Goal: Task Accomplishment & Management: Complete application form

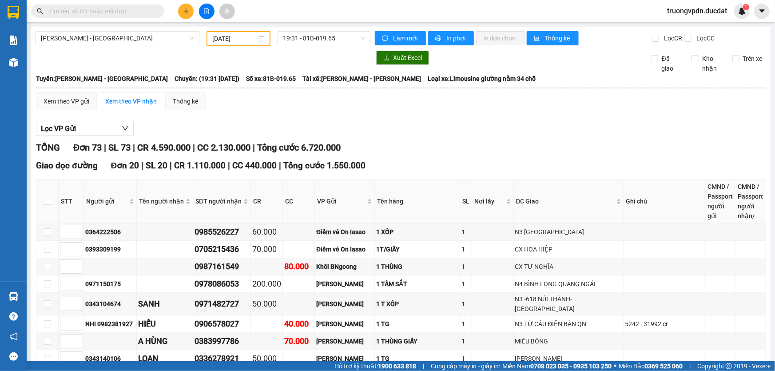
click at [247, 39] on input "[DATE]" at bounding box center [234, 39] width 44 height 10
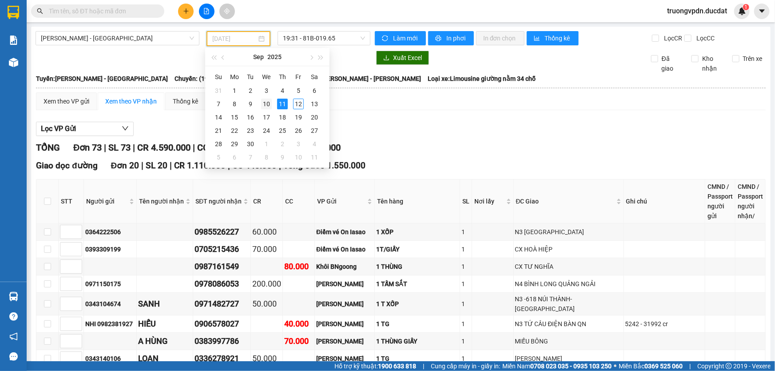
click at [268, 105] on div "10" at bounding box center [266, 104] width 11 height 11
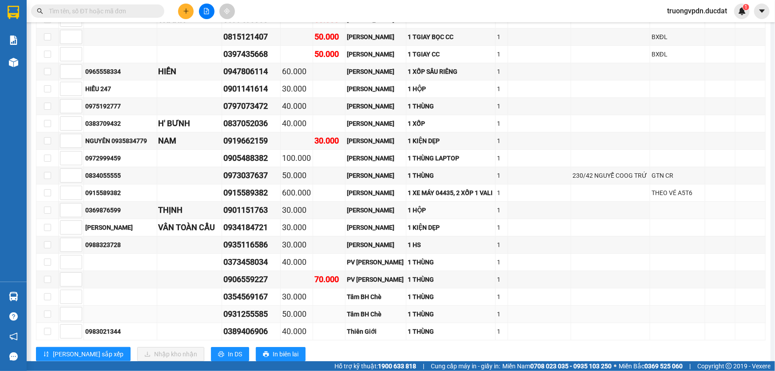
scroll to position [1380, 0]
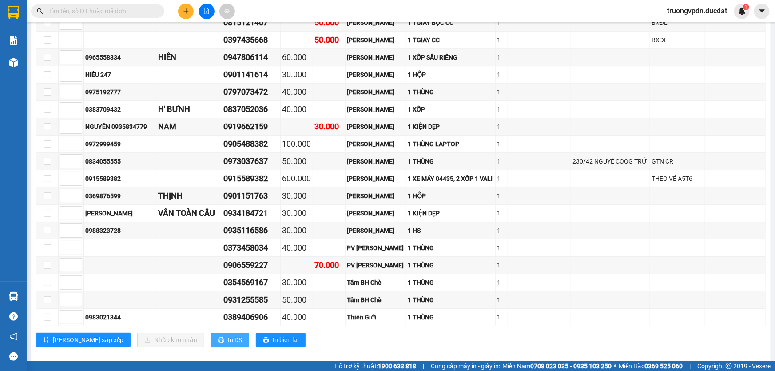
click at [228, 335] on span "In DS" at bounding box center [235, 340] width 14 height 10
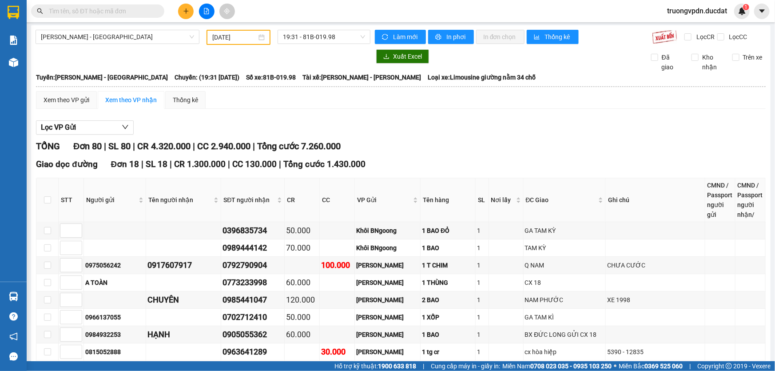
scroll to position [0, 0]
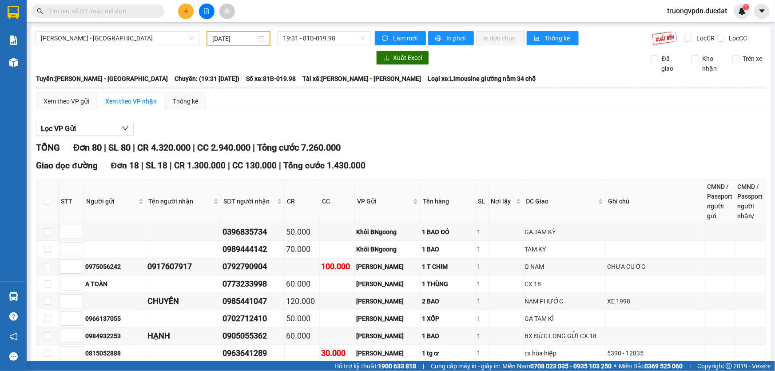
click at [244, 36] on input "[DATE]" at bounding box center [234, 39] width 44 height 10
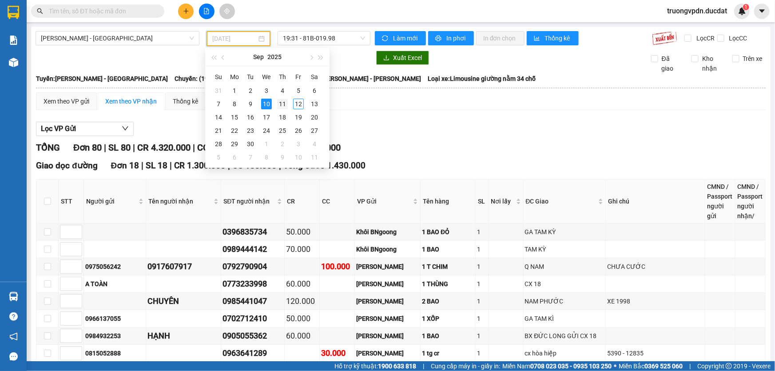
click at [283, 104] on div "11" at bounding box center [282, 104] width 11 height 11
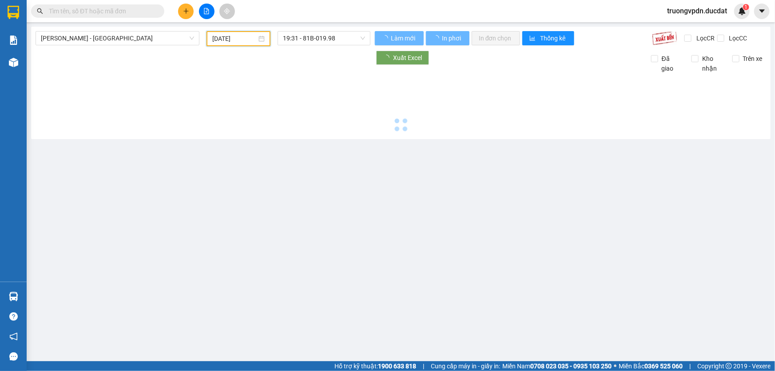
type input "[DATE]"
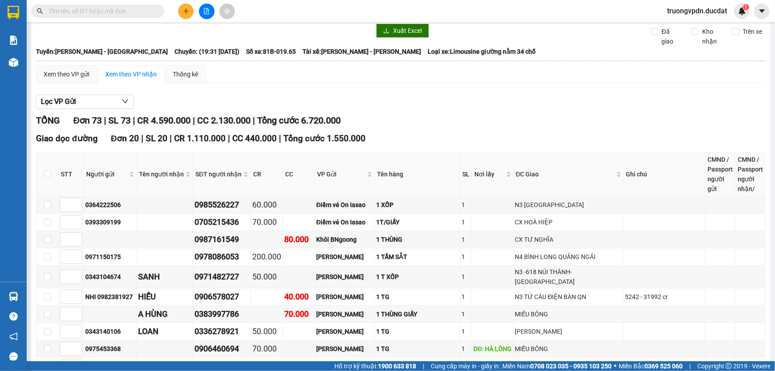
scroll to position [40, 0]
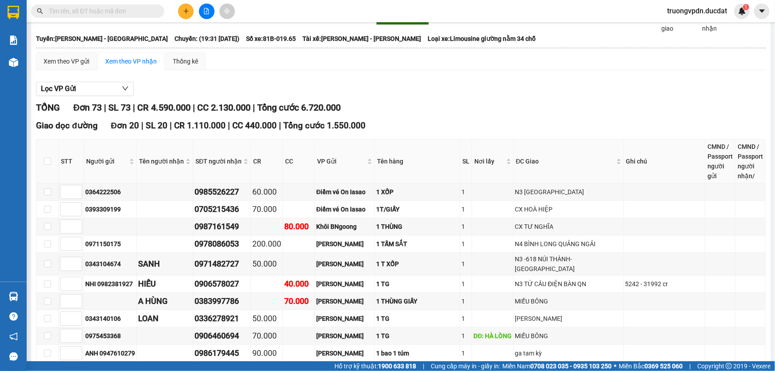
click at [187, 4] on button at bounding box center [186, 12] width 16 height 16
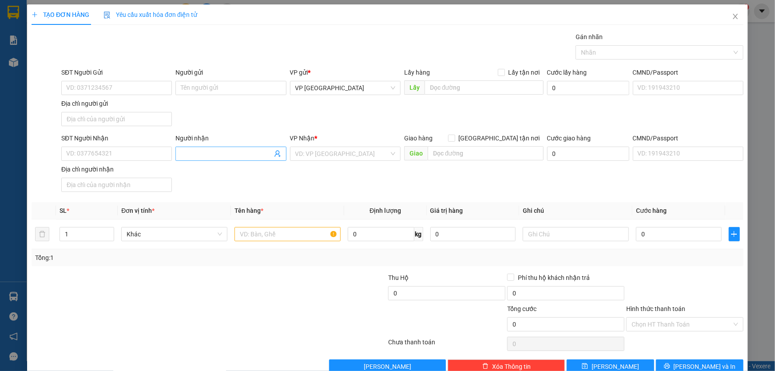
click at [205, 156] on input "Người nhận" at bounding box center [226, 154] width 91 height 10
click at [203, 152] on input "[PERSON_NAME]" at bounding box center [226, 154] width 91 height 10
type input "[PERSON_NAME]"
drag, startPoint x: 381, startPoint y: 157, endPoint x: 370, endPoint y: 147, distance: 15.1
click at [377, 153] on input "search" at bounding box center [342, 153] width 94 height 13
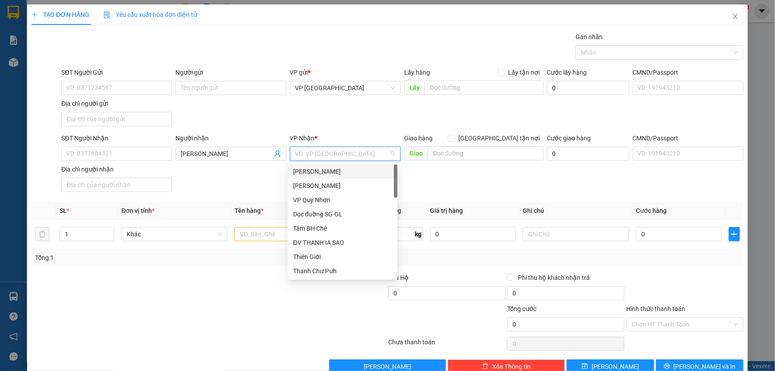
click at [314, 168] on div "[PERSON_NAME]" at bounding box center [342, 172] width 99 height 10
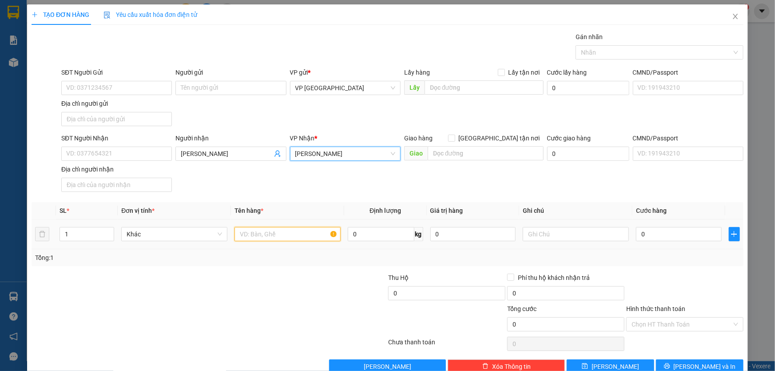
click at [274, 227] on input "text" at bounding box center [288, 234] width 106 height 14
type input "10 CÂY CẢNH"
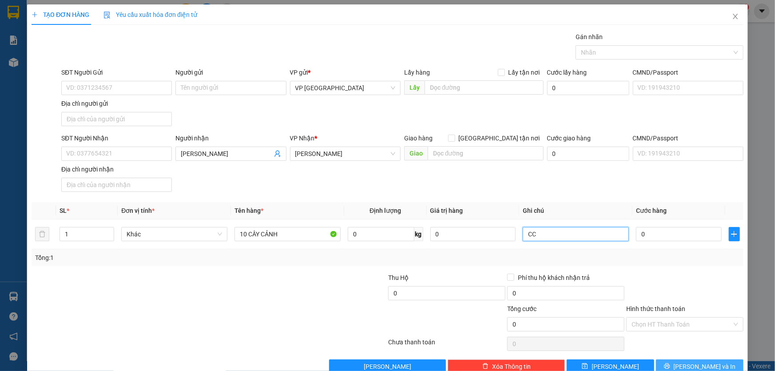
type input "CC"
click at [675, 365] on button "[PERSON_NAME] và In" at bounding box center [700, 366] width 88 height 14
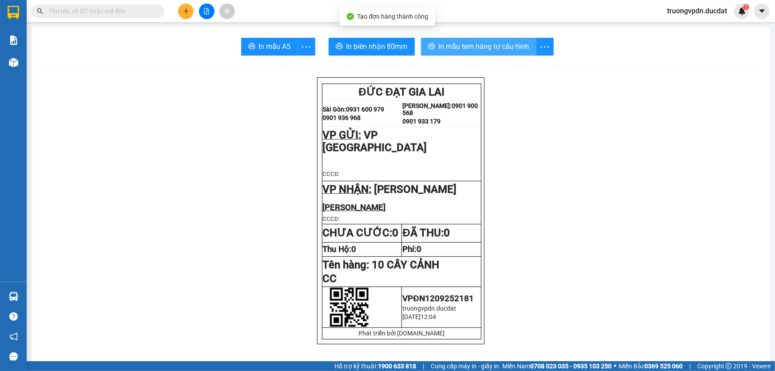
click at [483, 51] on span "In mẫu tem hàng tự cấu hình" at bounding box center [484, 46] width 91 height 11
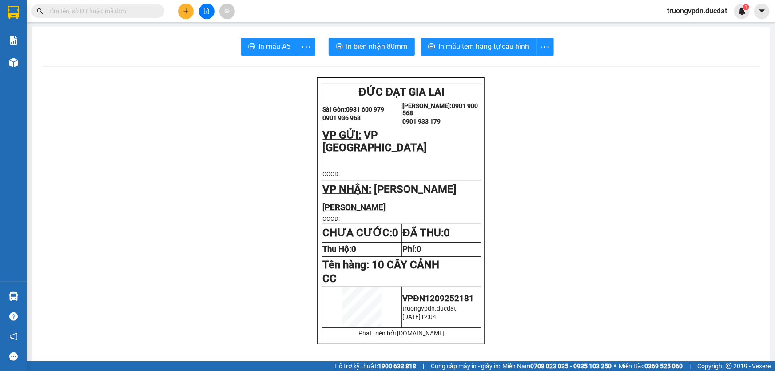
click at [186, 9] on icon "plus" at bounding box center [186, 10] width 0 height 5
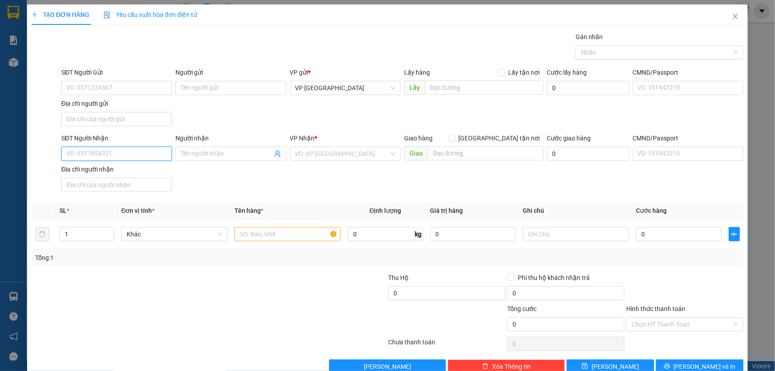
click at [131, 156] on input "SĐT Người Nhận" at bounding box center [116, 154] width 111 height 14
click at [122, 172] on div "0332247779 - CƯỜNG" at bounding box center [115, 171] width 99 height 10
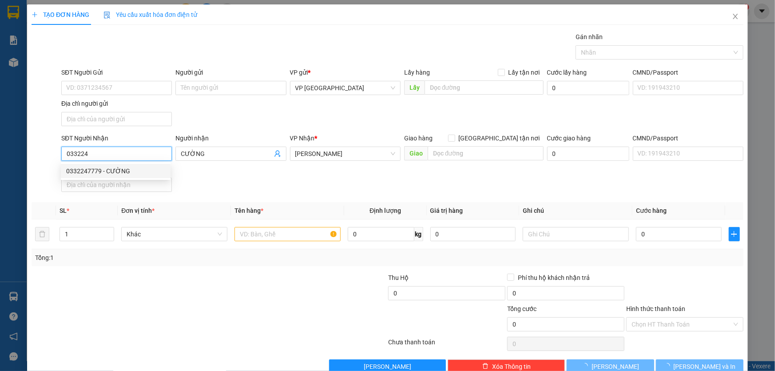
type input "0332247779"
type input "CƯỜNG"
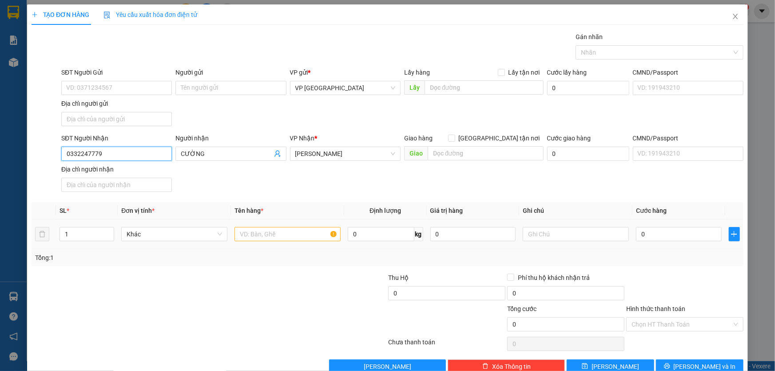
type input "0332247779"
click at [255, 235] on input "text" at bounding box center [288, 234] width 106 height 14
type input "10 CAN"
type input "CC"
type input "5"
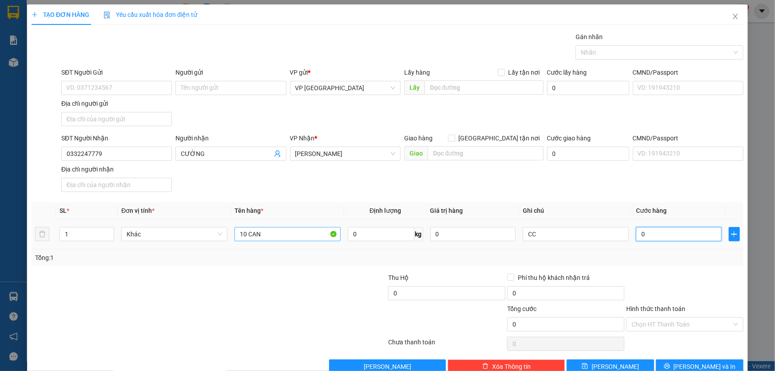
type input "5"
type input "50"
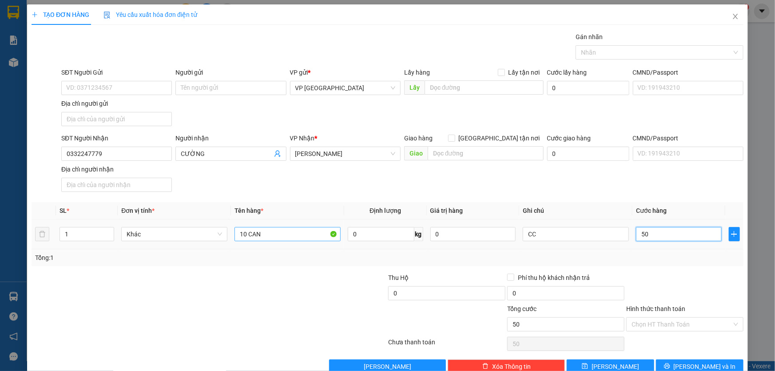
type input "500"
type input "5.000"
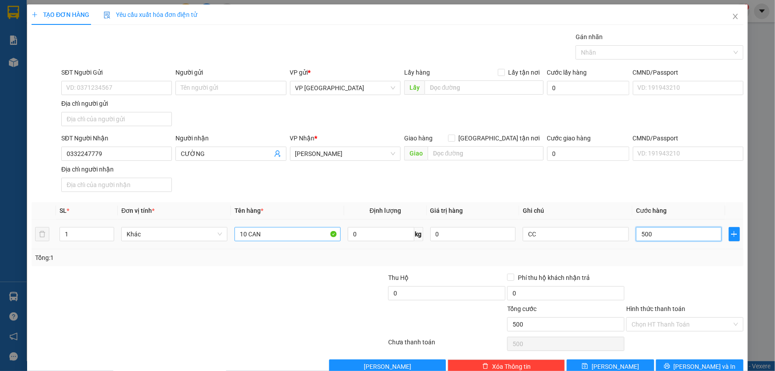
type input "5.000"
type input "50.000"
type input "500.000"
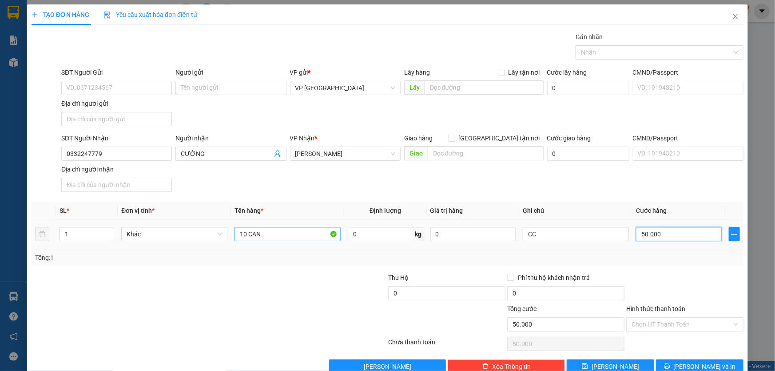
type input "500.000"
click at [702, 363] on span "[PERSON_NAME] và In" at bounding box center [705, 367] width 62 height 10
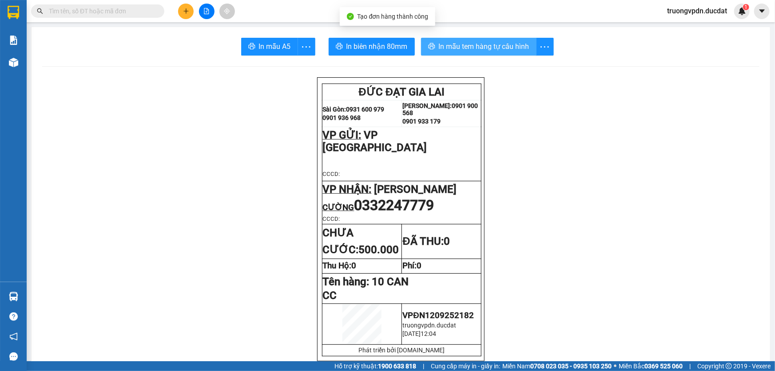
click at [450, 41] on span "In mẫu tem hàng tự cấu hình" at bounding box center [484, 46] width 91 height 11
click at [182, 9] on button at bounding box center [186, 12] width 16 height 16
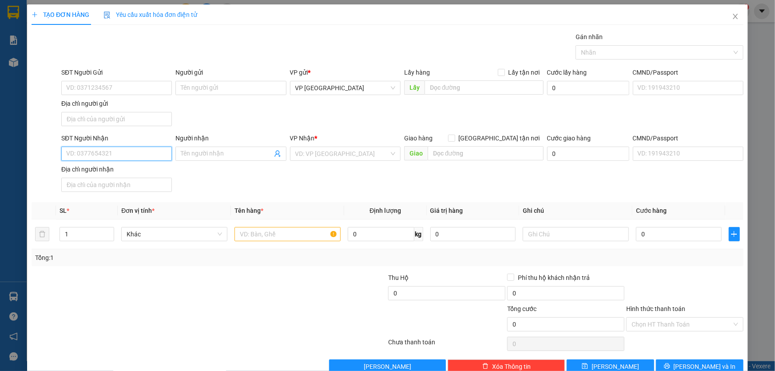
click at [124, 155] on input "SĐT Người Nhận" at bounding box center [116, 154] width 111 height 14
type input "0984673584"
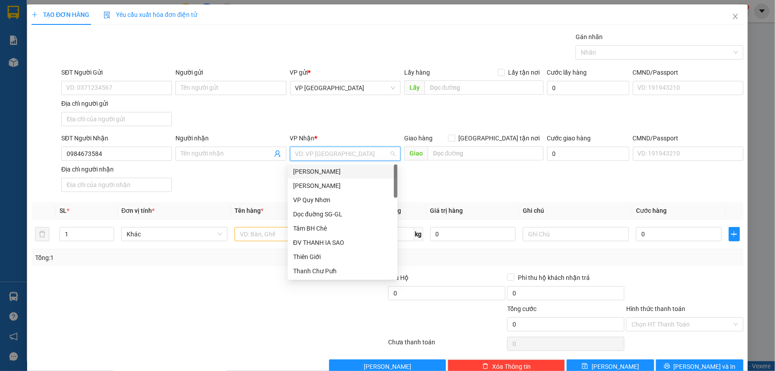
click at [312, 170] on div "[PERSON_NAME]" at bounding box center [342, 172] width 99 height 10
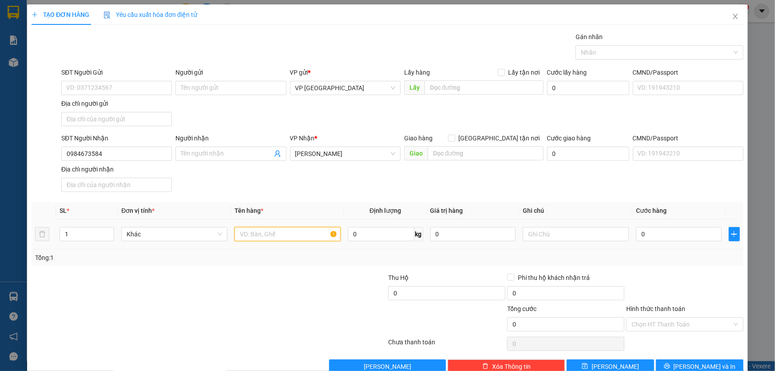
click at [271, 233] on input "text" at bounding box center [288, 234] width 106 height 14
type input "1 BAO MÀU VÀNG"
type input "CC"
type input "5"
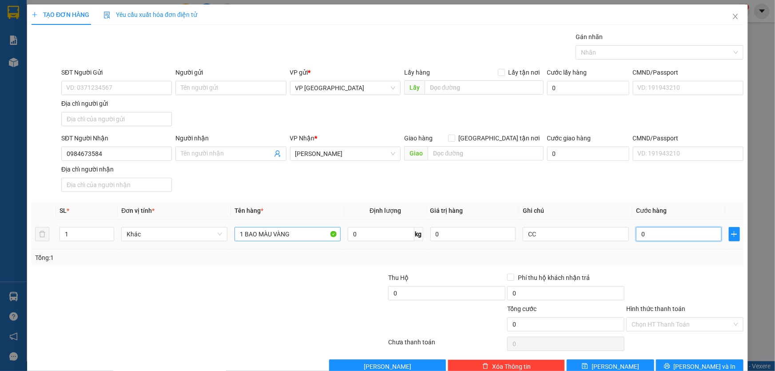
type input "5"
type input "5.000"
click at [583, 229] on input "CC" at bounding box center [576, 234] width 106 height 14
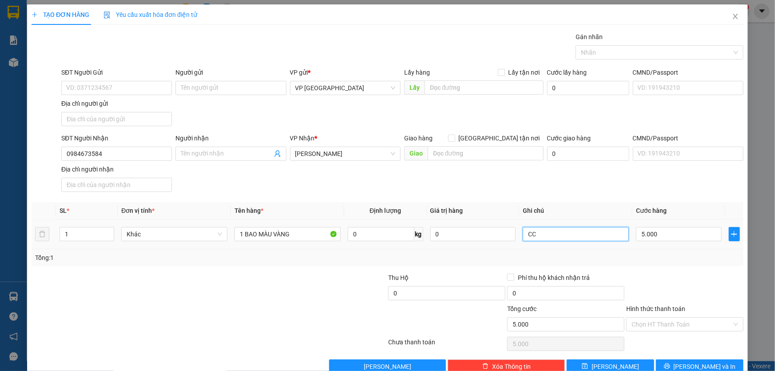
type input "C"
click at [664, 233] on input "5.000" at bounding box center [679, 234] width 86 height 14
type input "0"
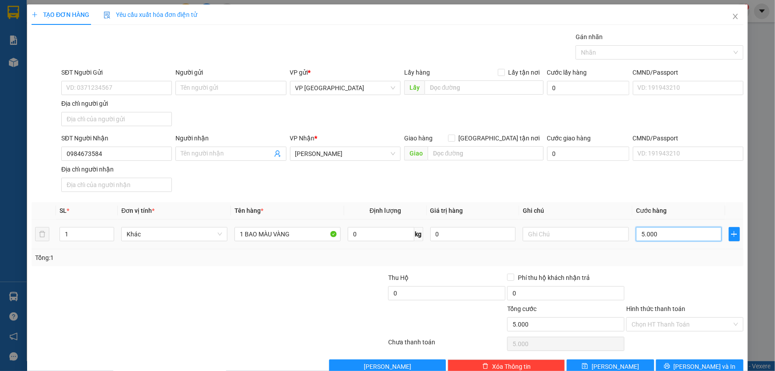
type input "0"
type input "50"
type input "500"
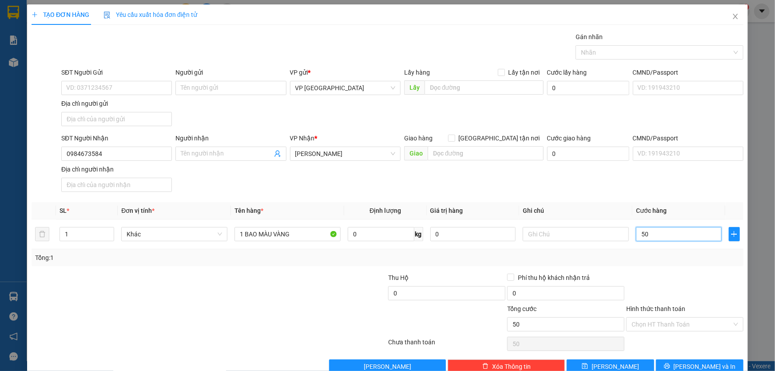
type input "500"
type input "5.000"
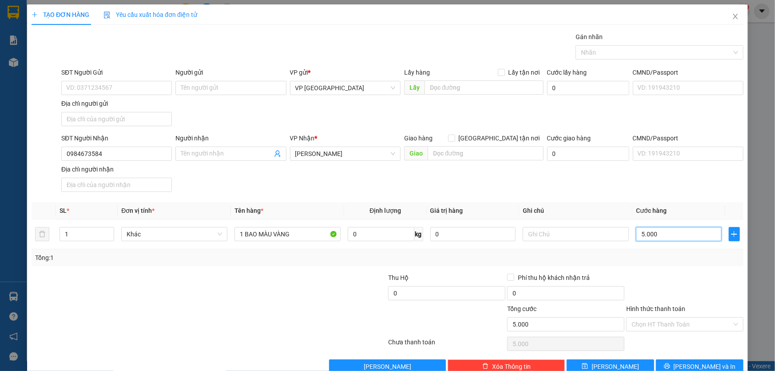
type input "50.000"
type input "500.000"
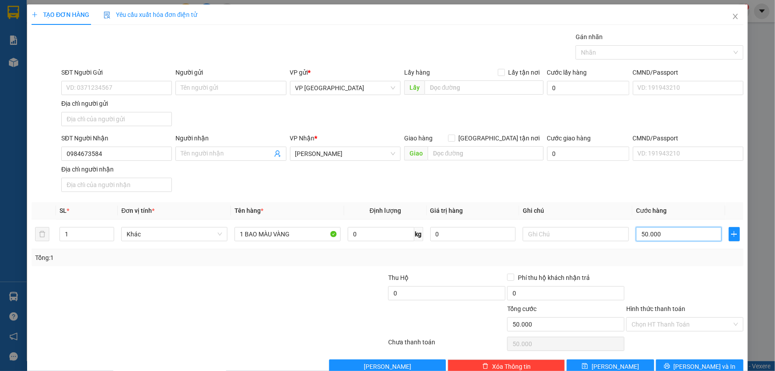
type input "500.000"
type input "50.000"
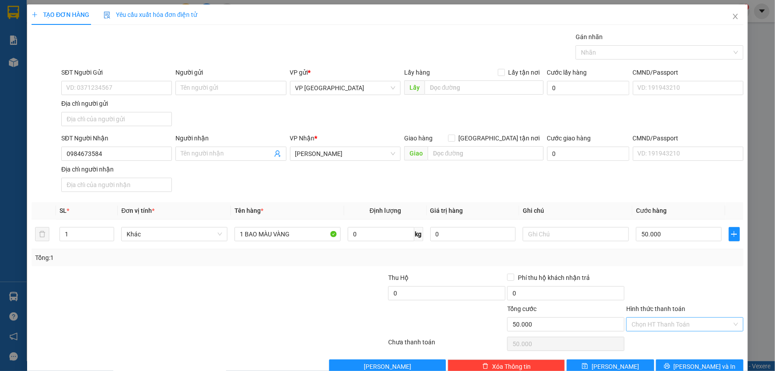
click at [690, 321] on input "Hình thức thanh toán" at bounding box center [682, 324] width 100 height 13
click at [653, 249] on div "Tại văn phòng" at bounding box center [680, 249] width 106 height 10
type input "0"
click at [687, 362] on span "[PERSON_NAME] và In" at bounding box center [705, 367] width 62 height 10
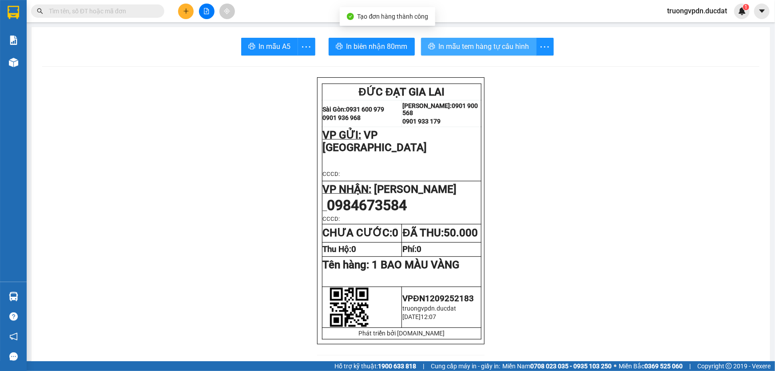
click at [471, 44] on span "In mẫu tem hàng tự cấu hình" at bounding box center [484, 46] width 91 height 11
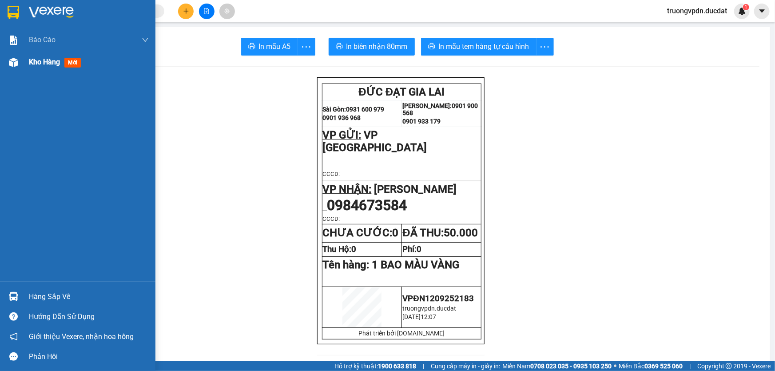
click at [49, 56] on div "Kho hàng mới" at bounding box center [89, 62] width 120 height 22
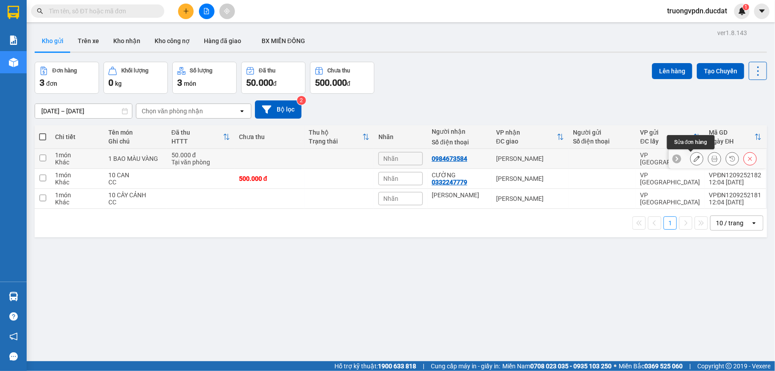
click at [694, 157] on icon at bounding box center [697, 158] width 6 height 6
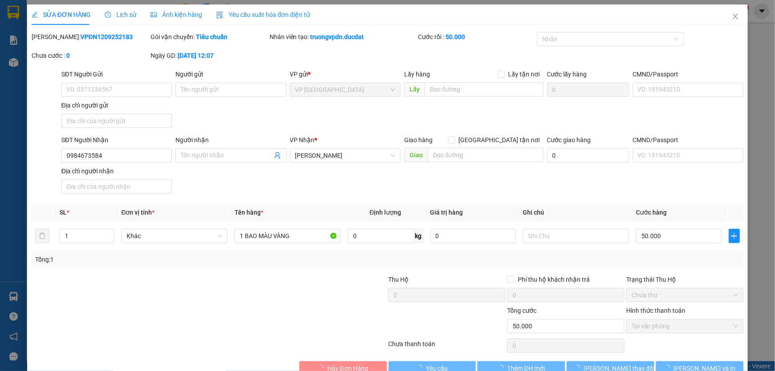
type input "0984673584"
type input "50.000"
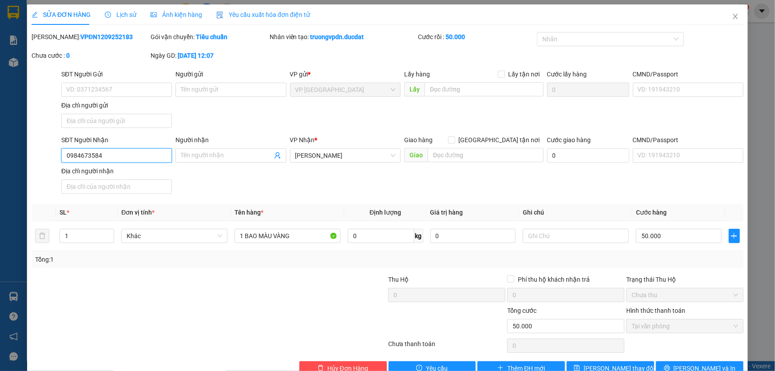
click at [96, 154] on input "0984673584" at bounding box center [116, 155] width 111 height 14
type input "0984673564"
click at [707, 366] on span "[PERSON_NAME] và In" at bounding box center [705, 368] width 62 height 10
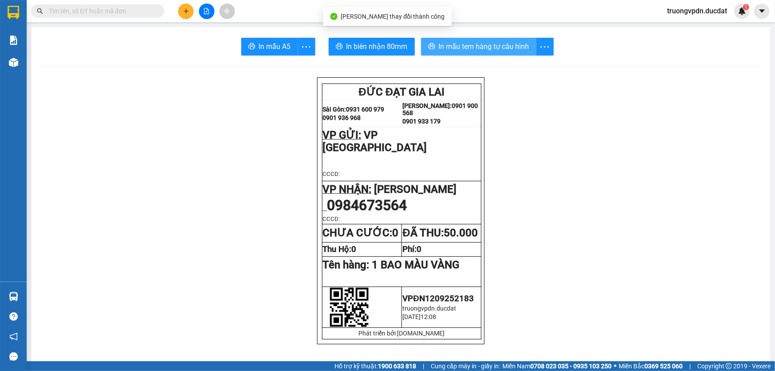
click at [466, 54] on button "In mẫu tem hàng tự cấu hình" at bounding box center [479, 47] width 116 height 18
